Goal: Task Accomplishment & Management: Use online tool/utility

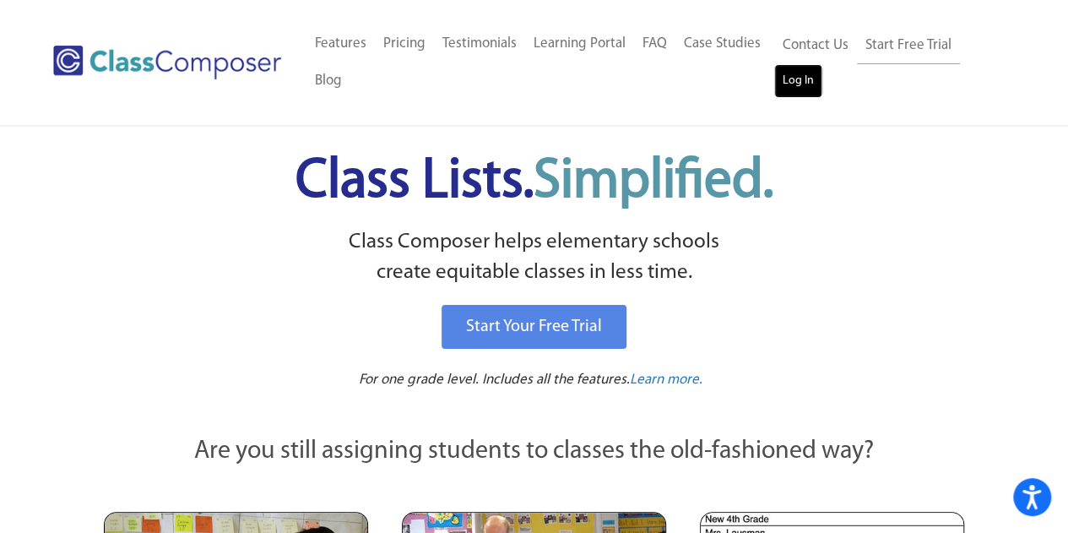
click at [795, 83] on link "Log In" at bounding box center [798, 81] width 48 height 34
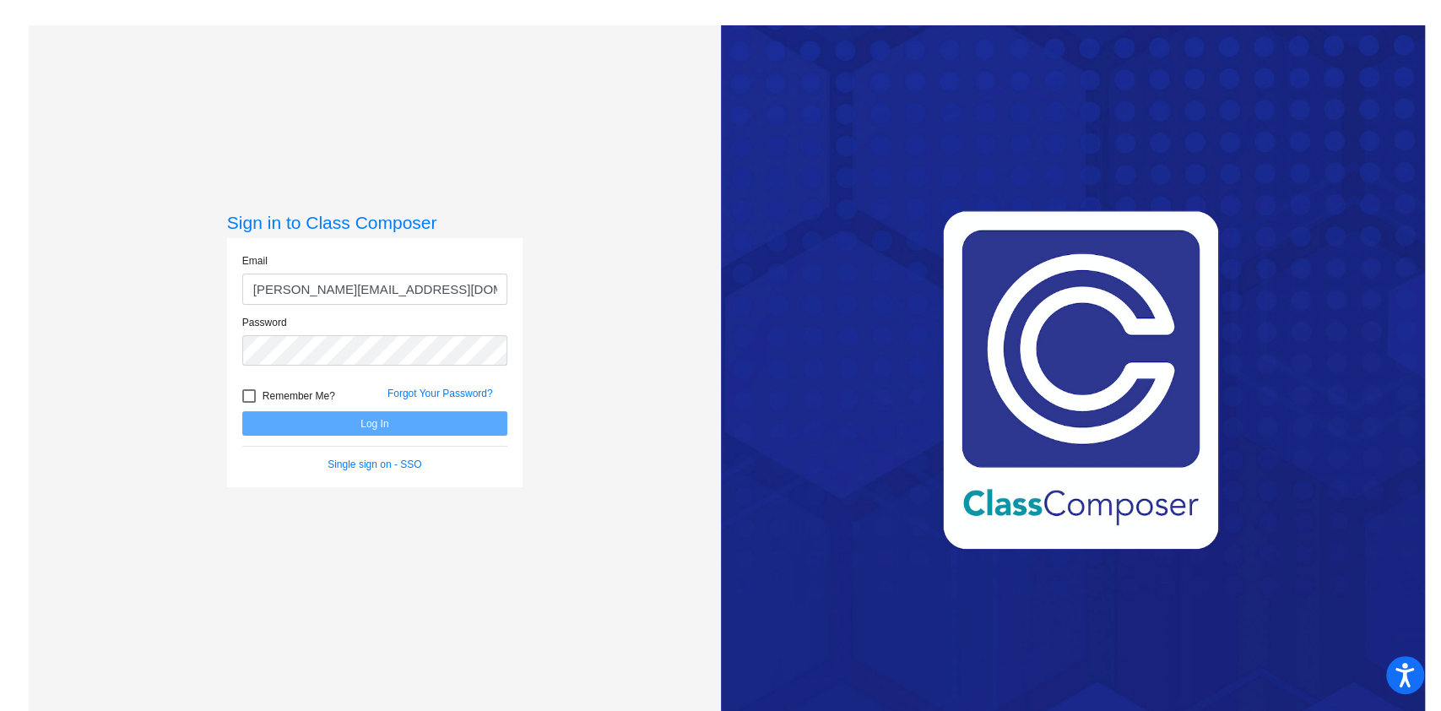
type input "[PERSON_NAME][EMAIL_ADDRESS][DOMAIN_NAME]"
drag, startPoint x: 248, startPoint y: 395, endPoint x: 283, endPoint y: 402, distance: 35.3
click at [246, 395] on div at bounding box center [249, 396] width 14 height 14
click at [248, 403] on input "Remember Me?" at bounding box center [248, 403] width 1 height 1
checkbox input "true"
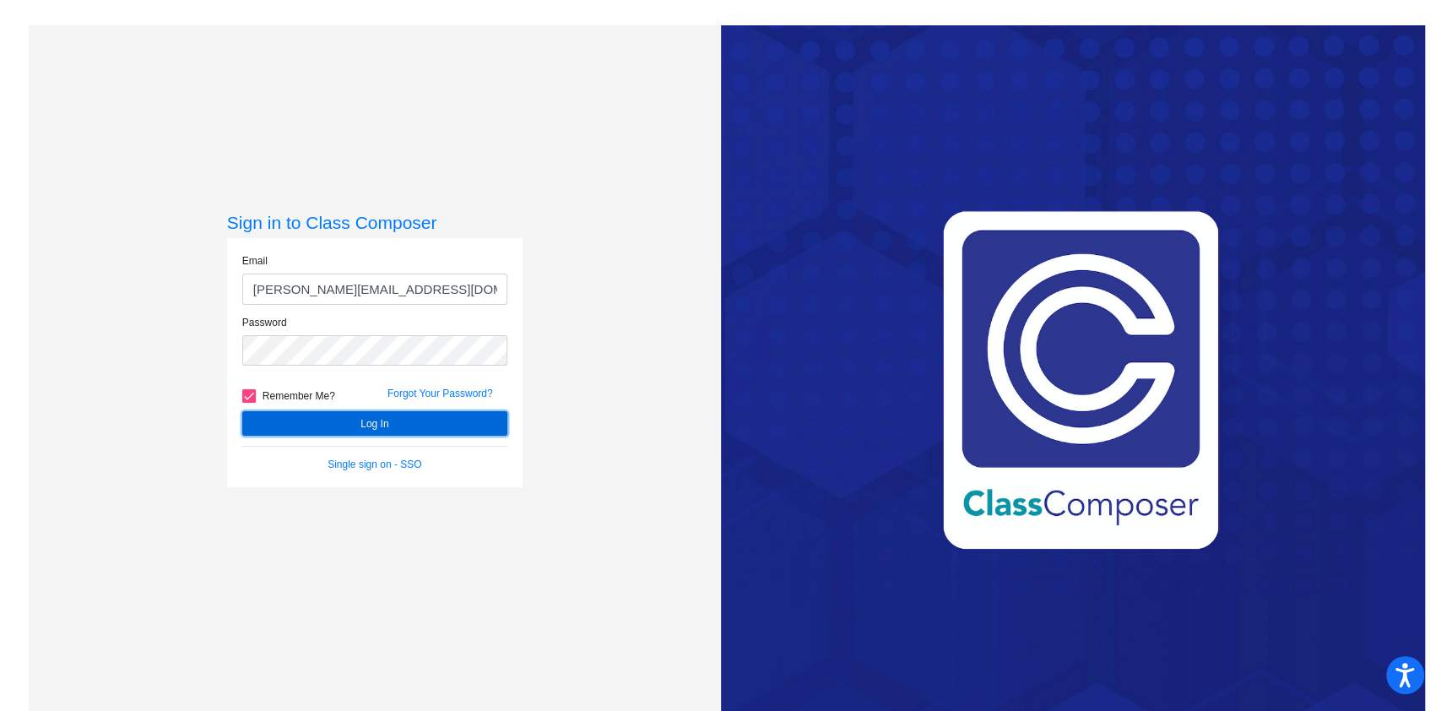
click at [305, 419] on button "Log In" at bounding box center [374, 423] width 265 height 24
click at [385, 425] on button "Log In" at bounding box center [374, 423] width 265 height 24
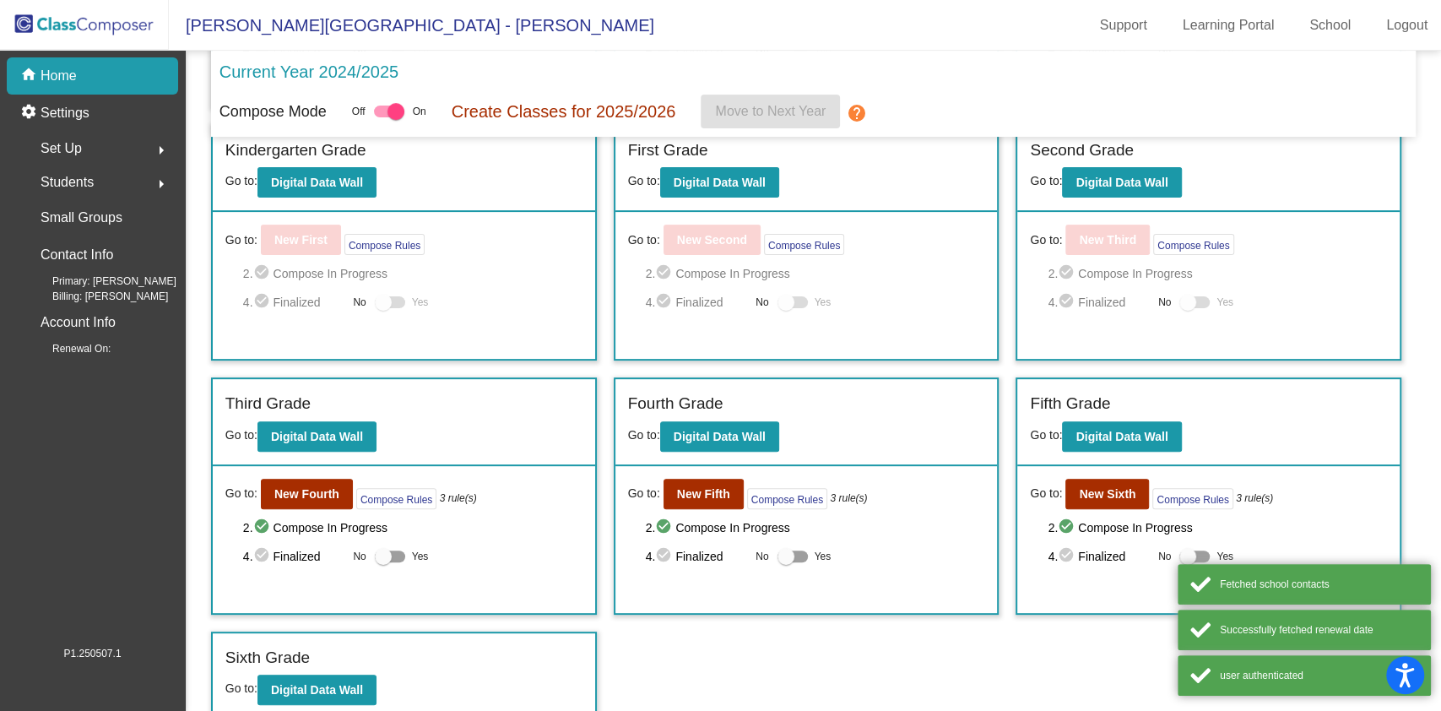
scroll to position [284, 0]
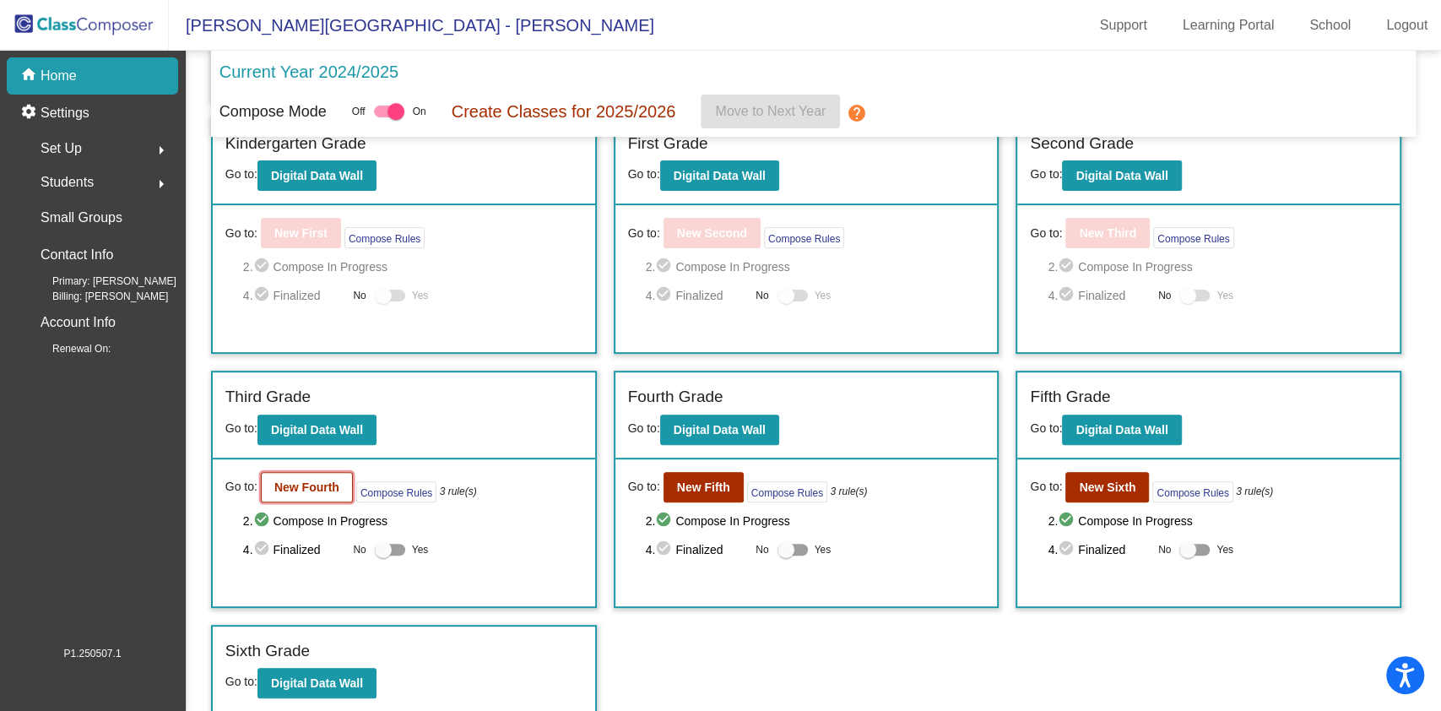
click at [327, 489] on b "New Fourth" at bounding box center [306, 487] width 65 height 14
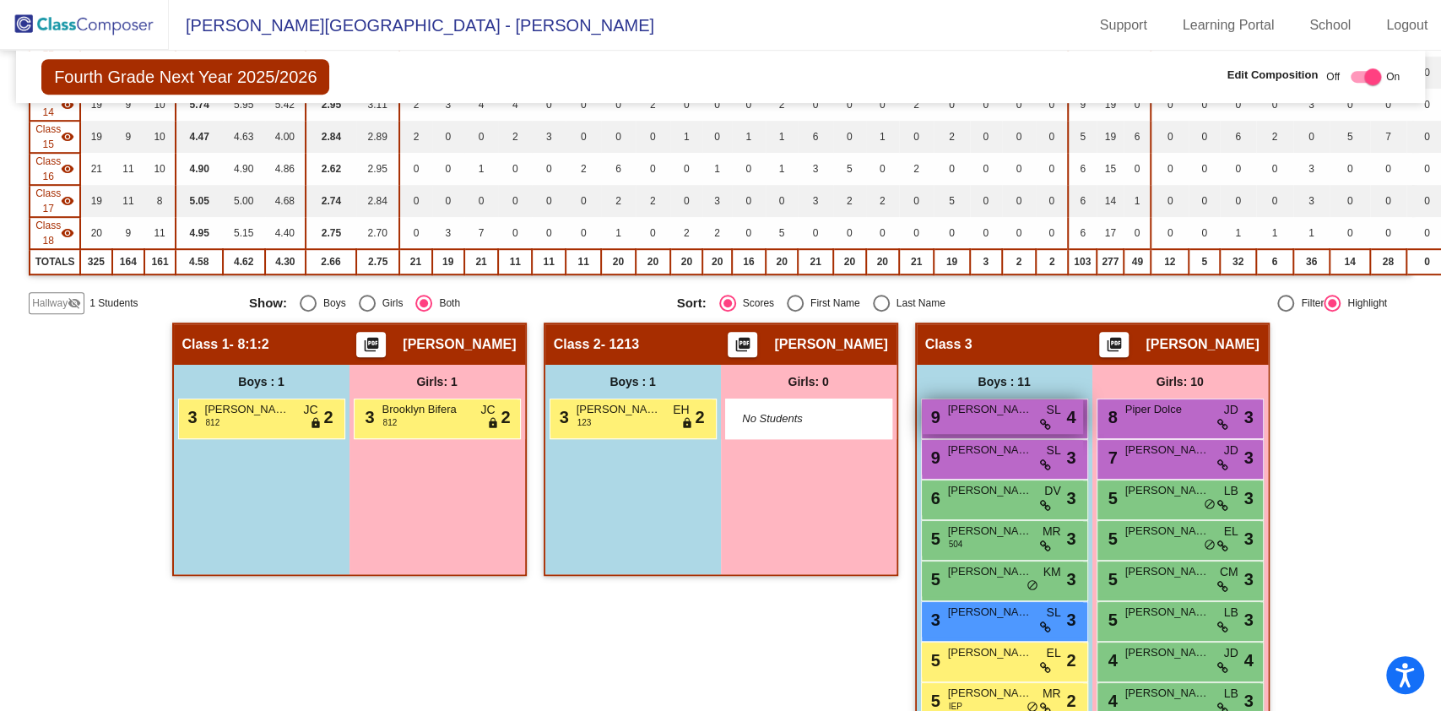
scroll to position [675, 0]
